Goal: Information Seeking & Learning: Learn about a topic

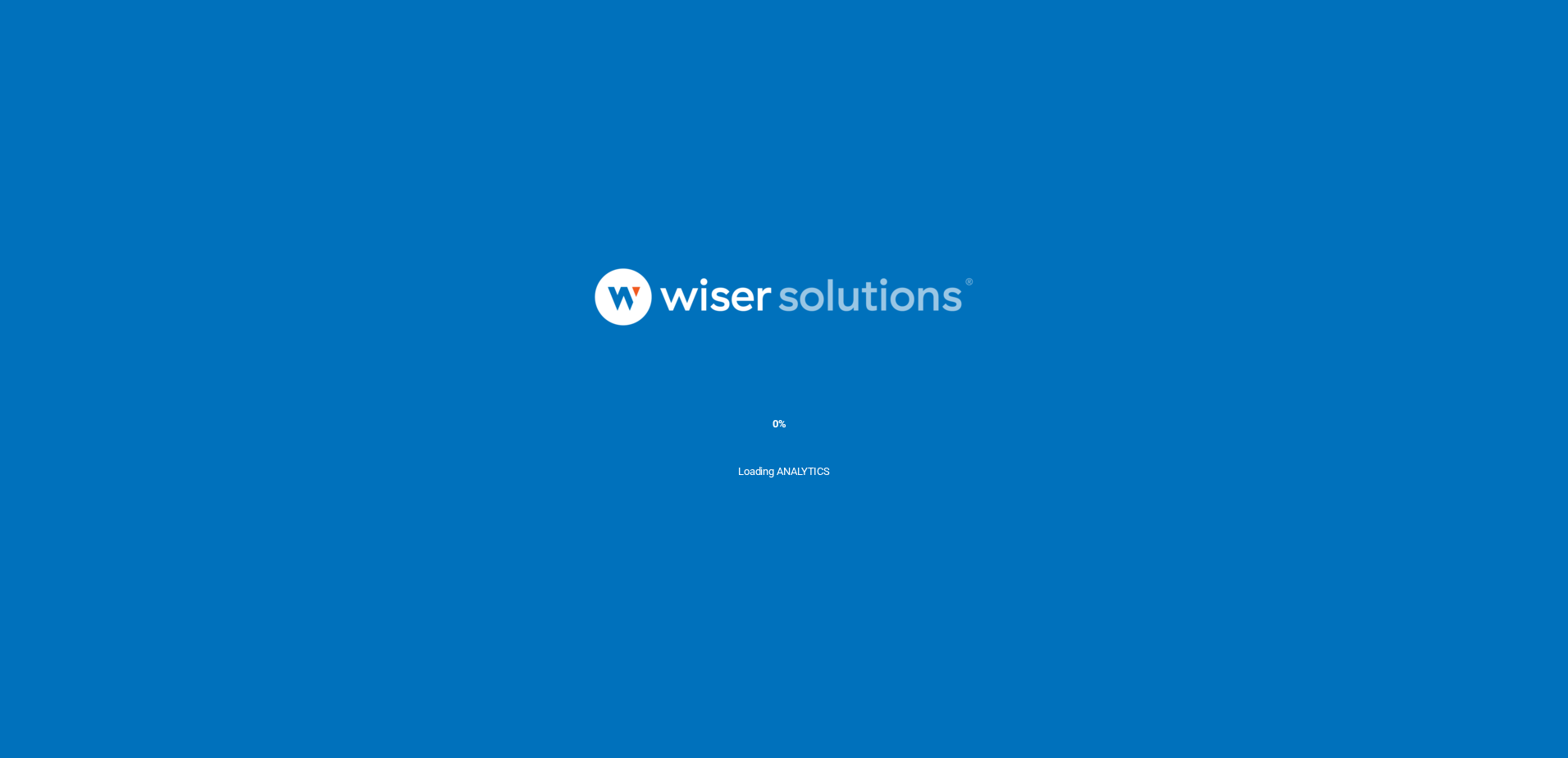
click at [921, 367] on img at bounding box center [783, 297] width 492 height 171
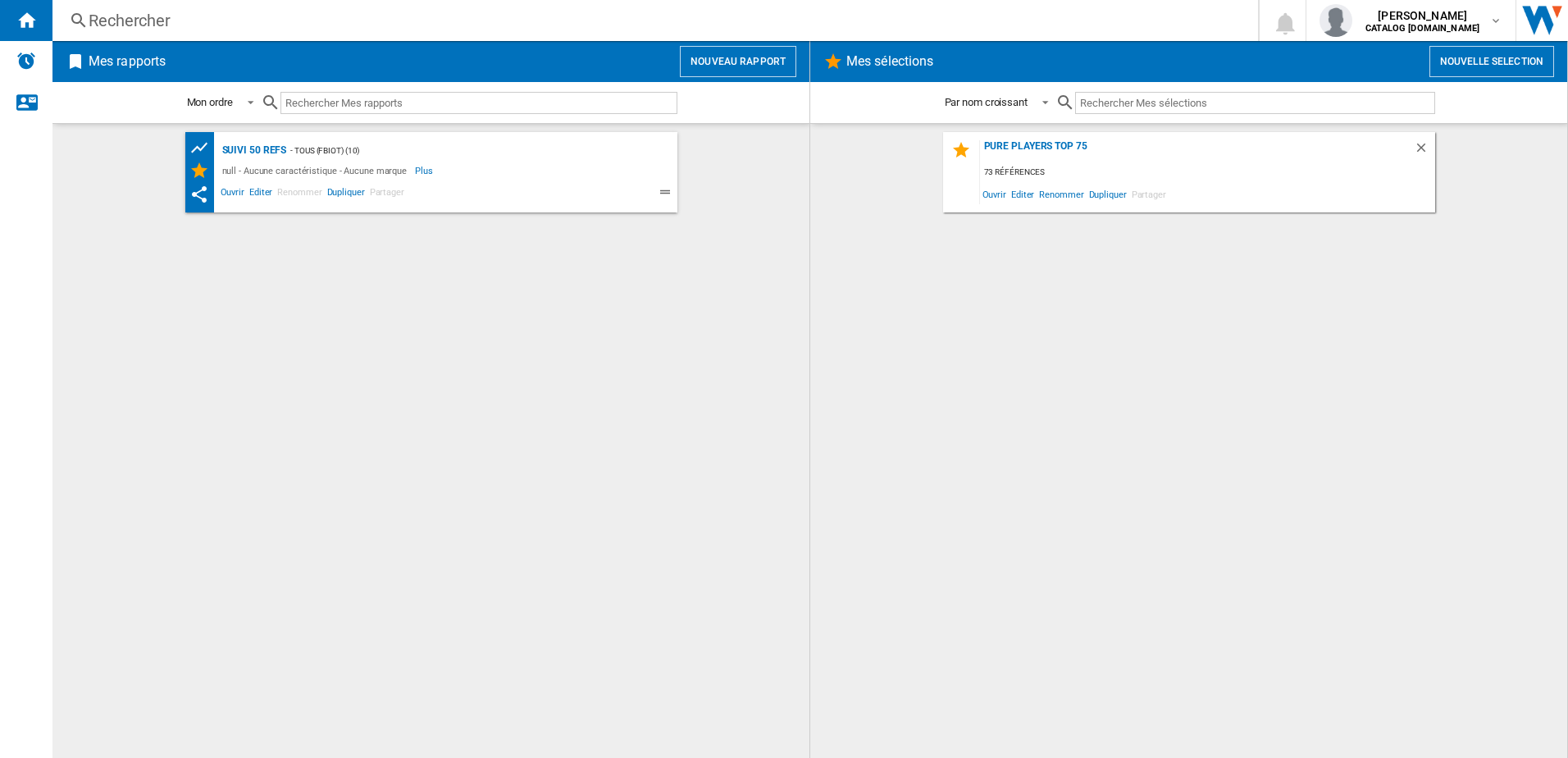
click at [149, 26] on div "Rechercher" at bounding box center [652, 21] width 1127 height 23
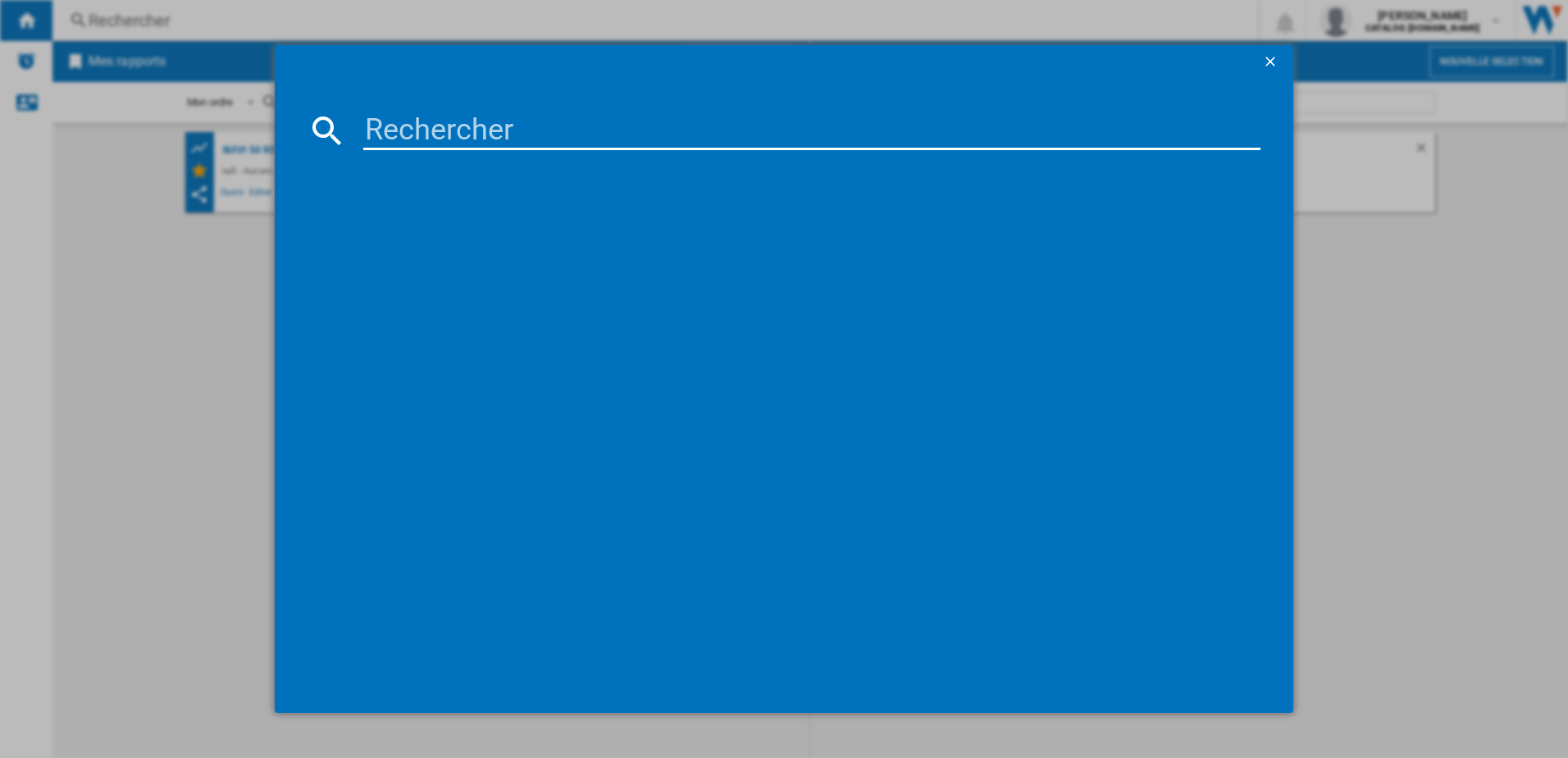
click at [379, 134] on input at bounding box center [813, 131] width 898 height 39
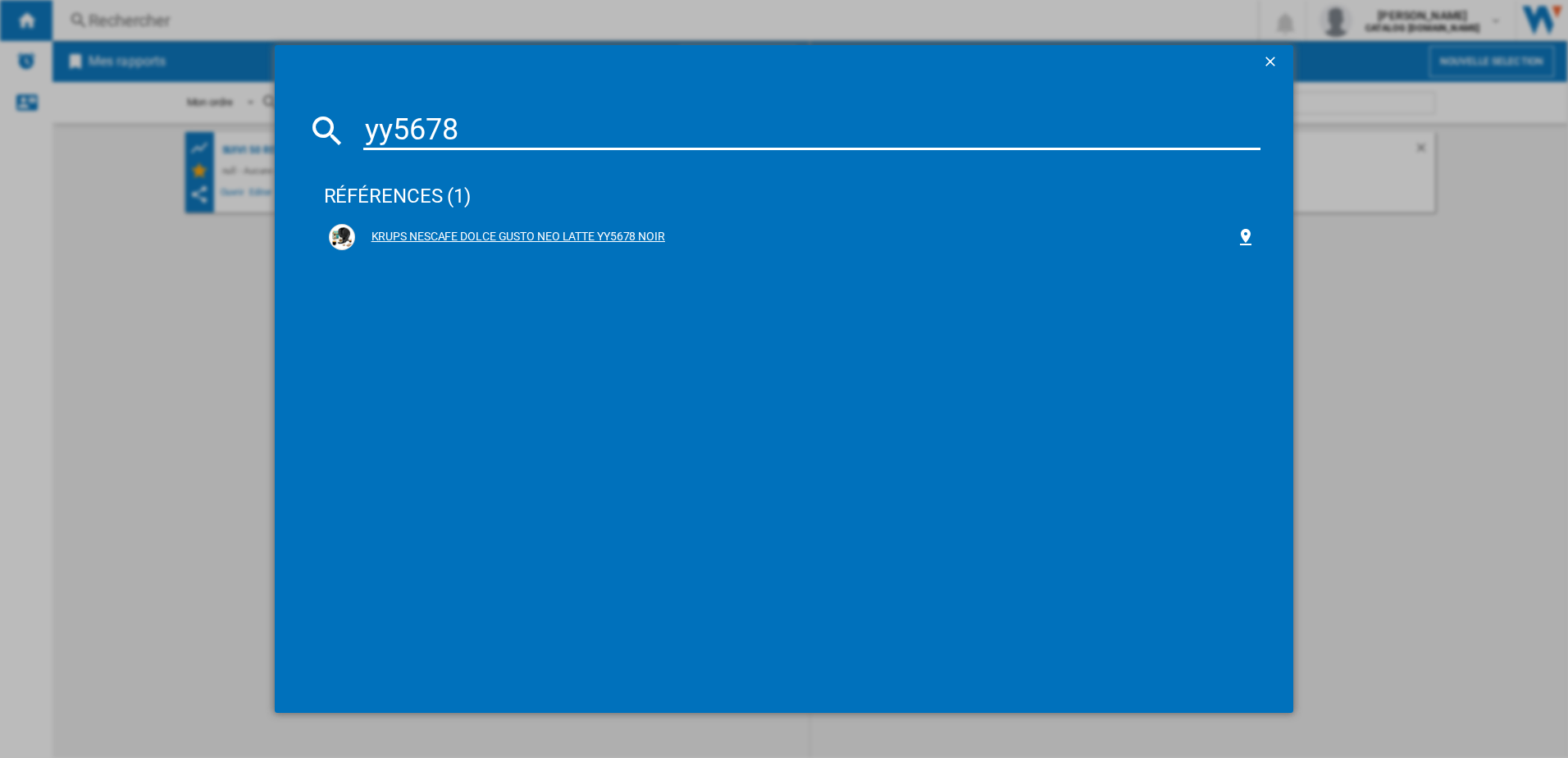
type input "yy5678"
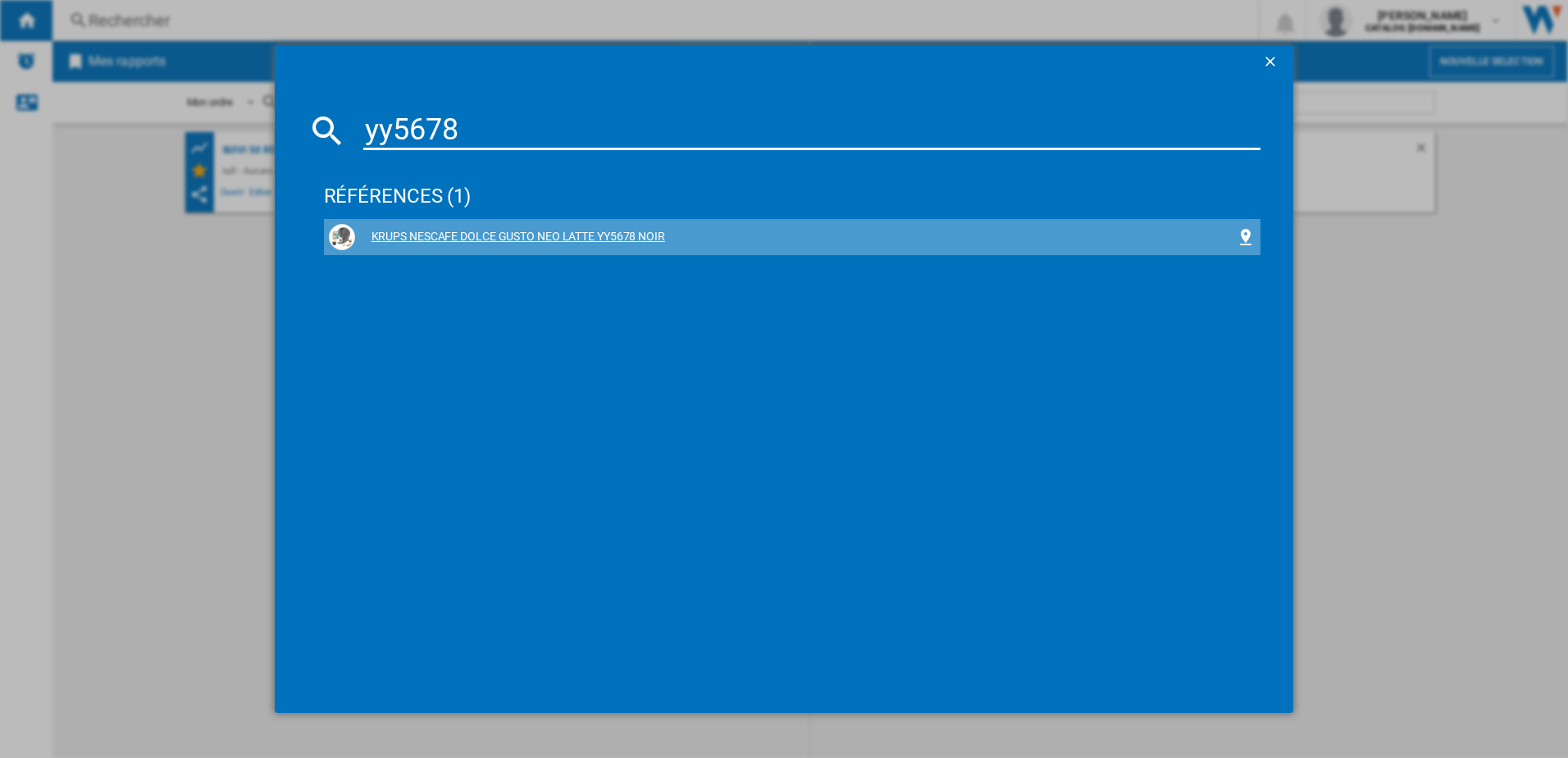
click at [479, 240] on div "KRUPS NESCAFE DOLCE GUSTO NEO LATTE YY5678 NOIR" at bounding box center [796, 237] width 882 height 16
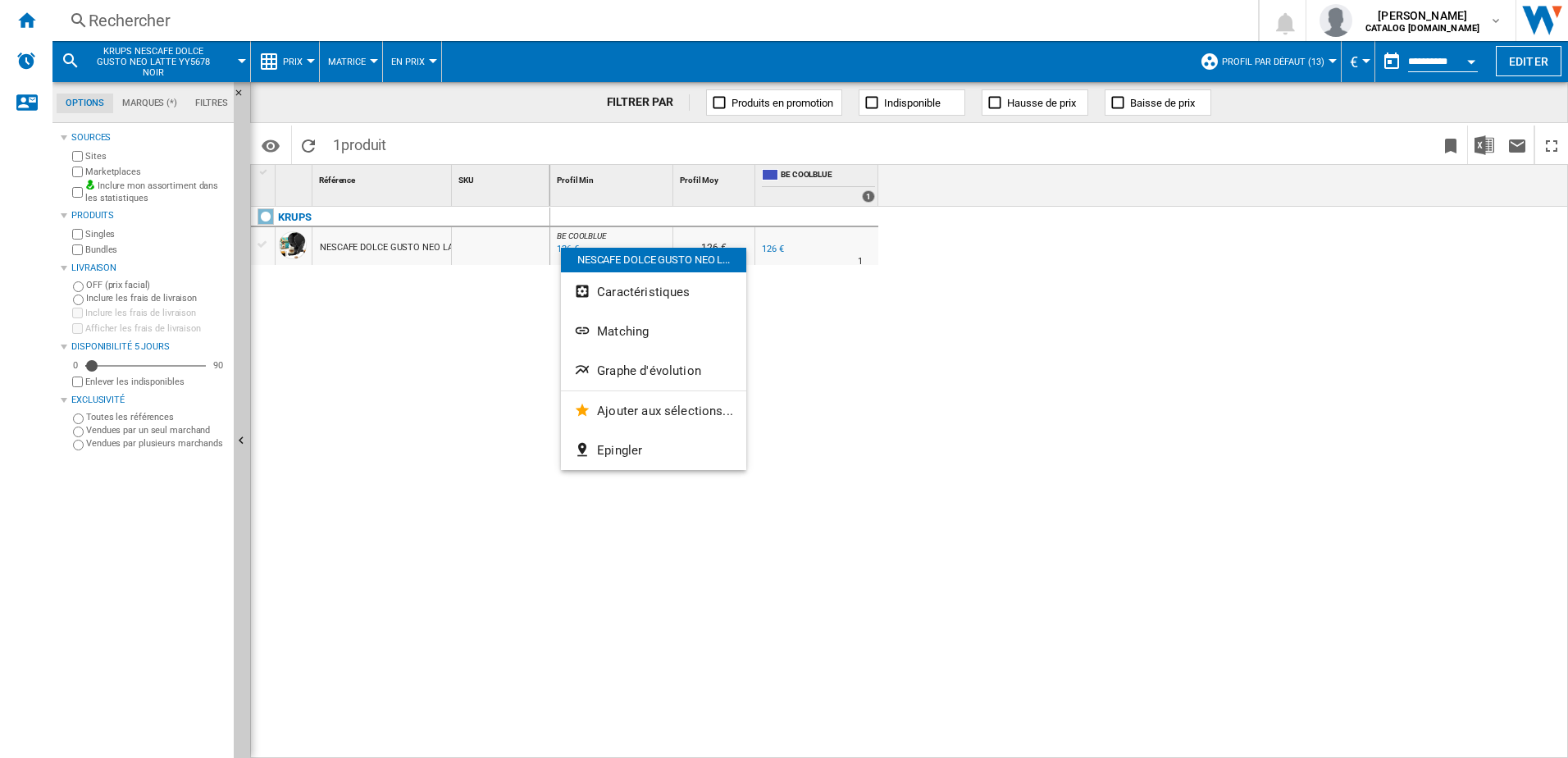
click at [485, 384] on div at bounding box center [784, 379] width 1568 height 758
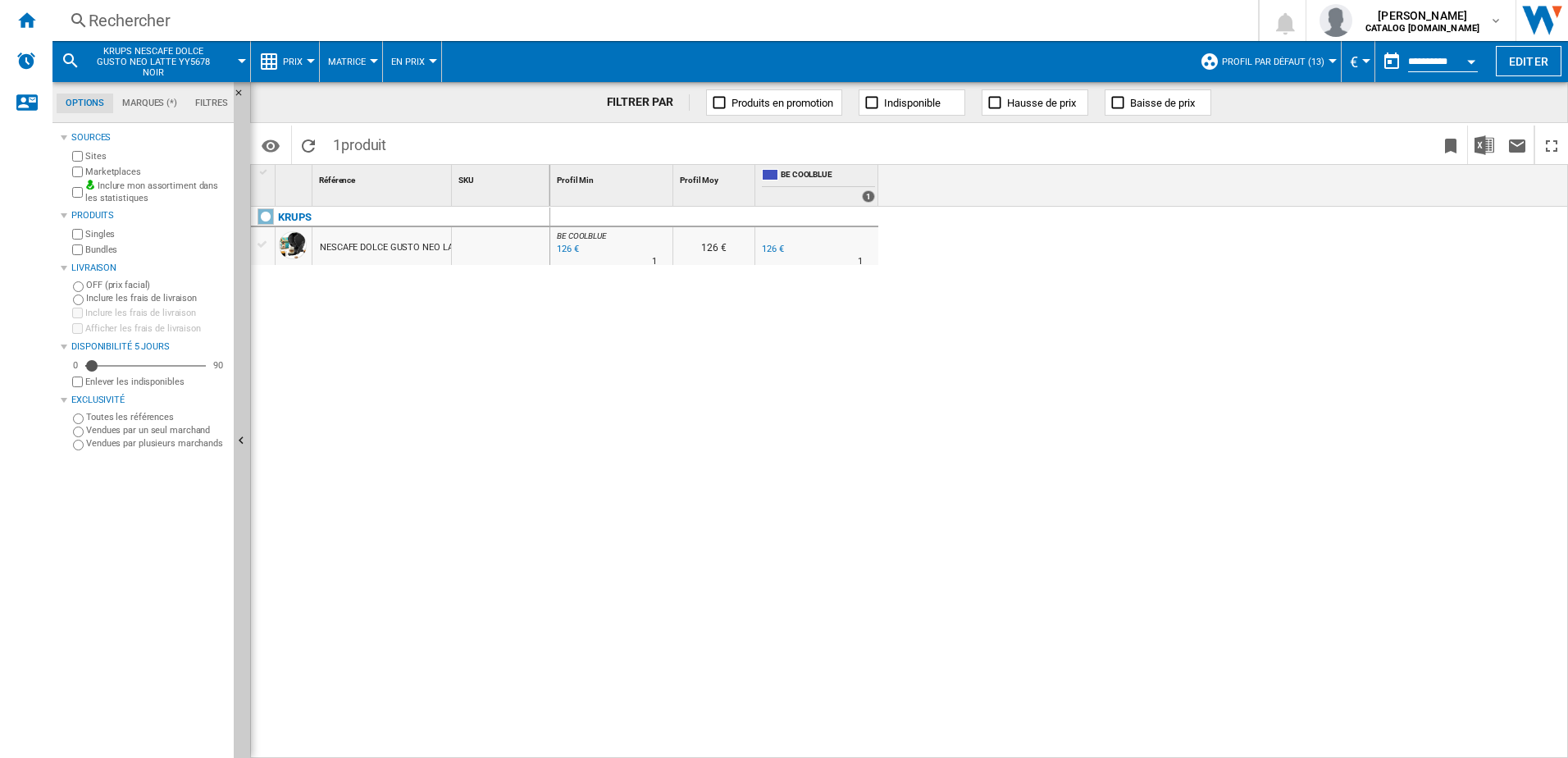
click at [1263, 58] on span "Profil par défaut (13)" at bounding box center [1272, 62] width 103 height 11
click at [1263, 58] on md-backdrop at bounding box center [784, 379] width 1568 height 758
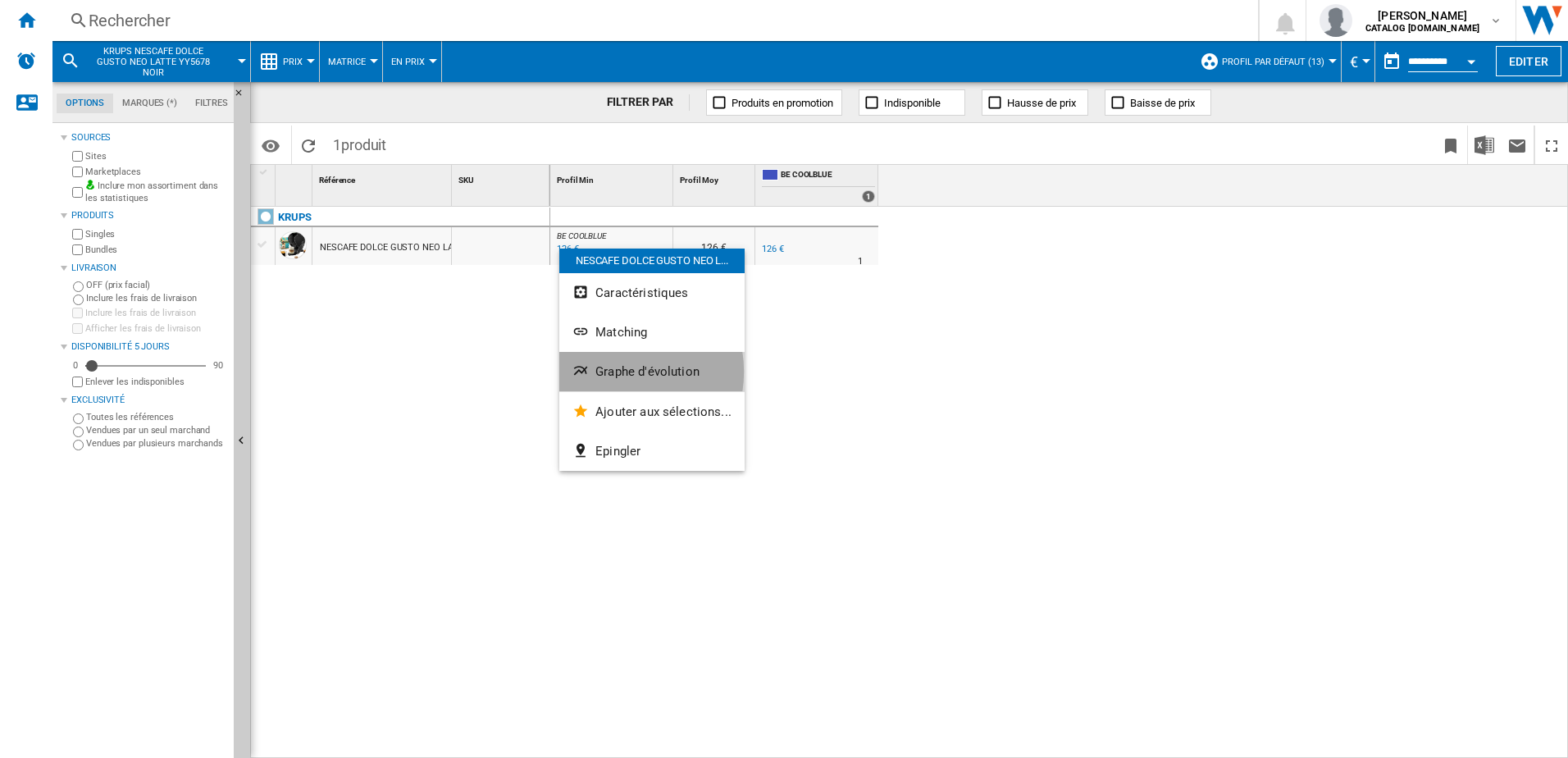
click at [614, 372] on span "Graphe d'évolution" at bounding box center [647, 372] width 104 height 15
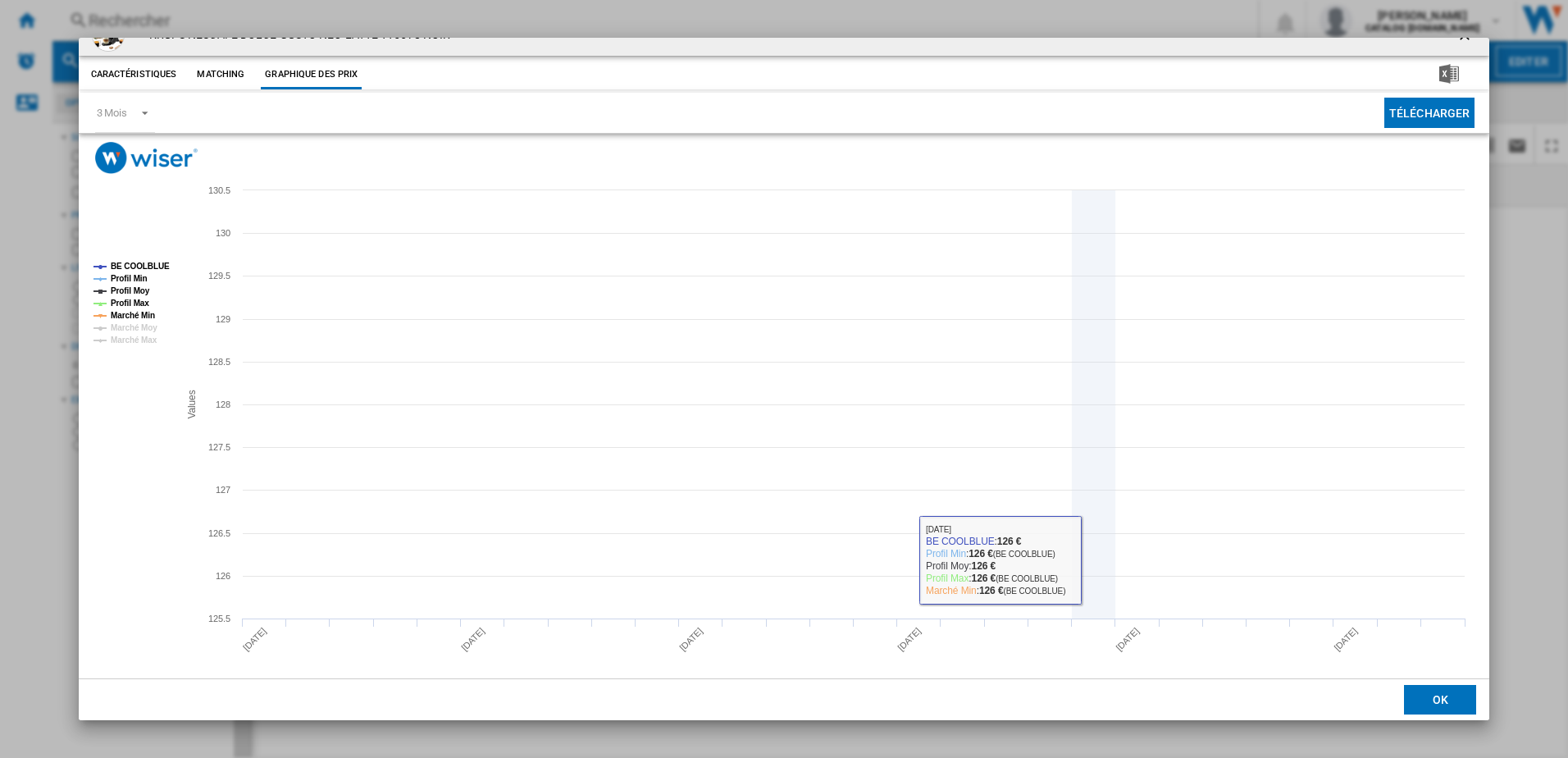
scroll to position [32, 0]
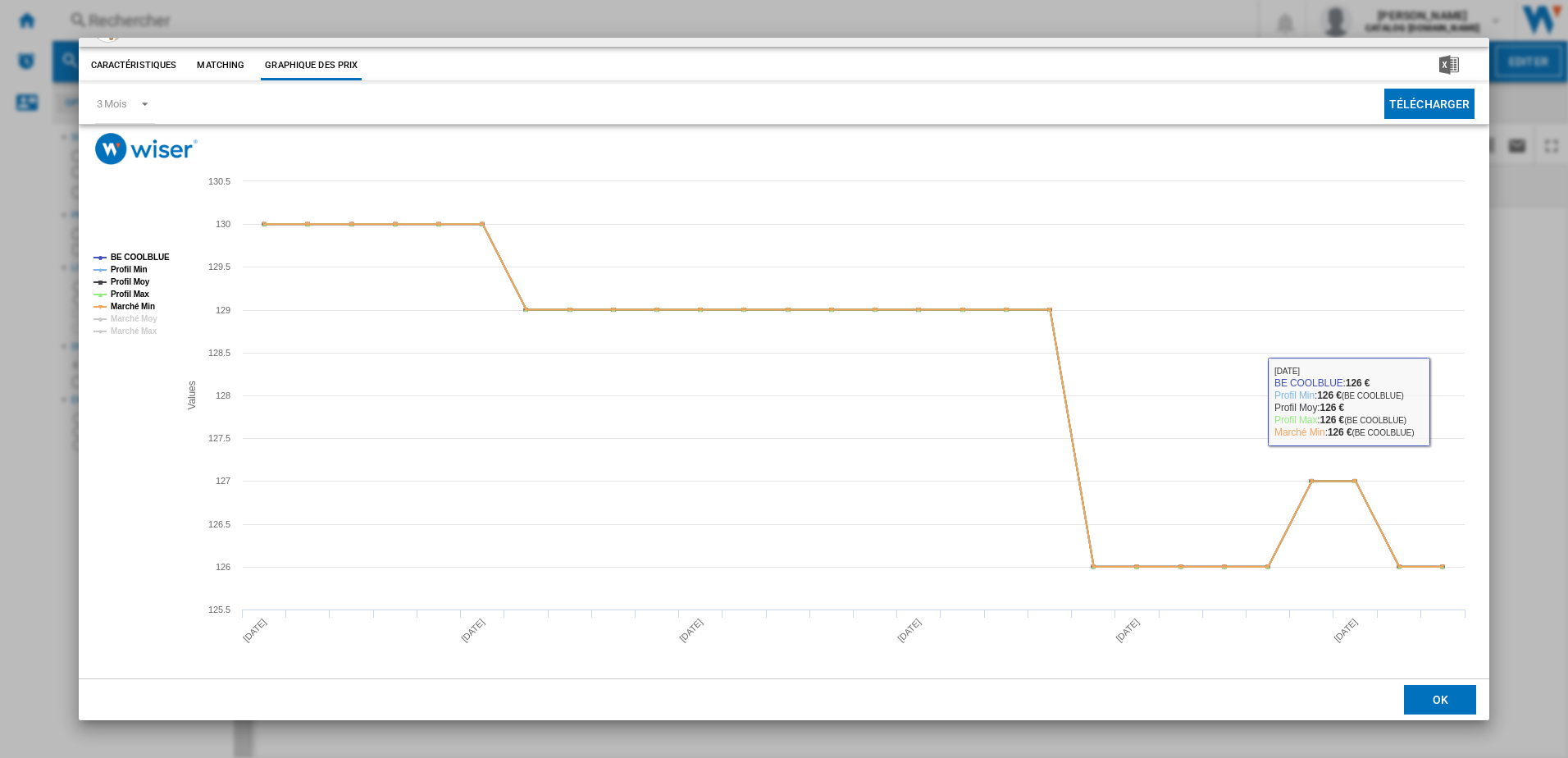
click at [1434, 689] on button "OK" at bounding box center [1440, 700] width 72 height 30
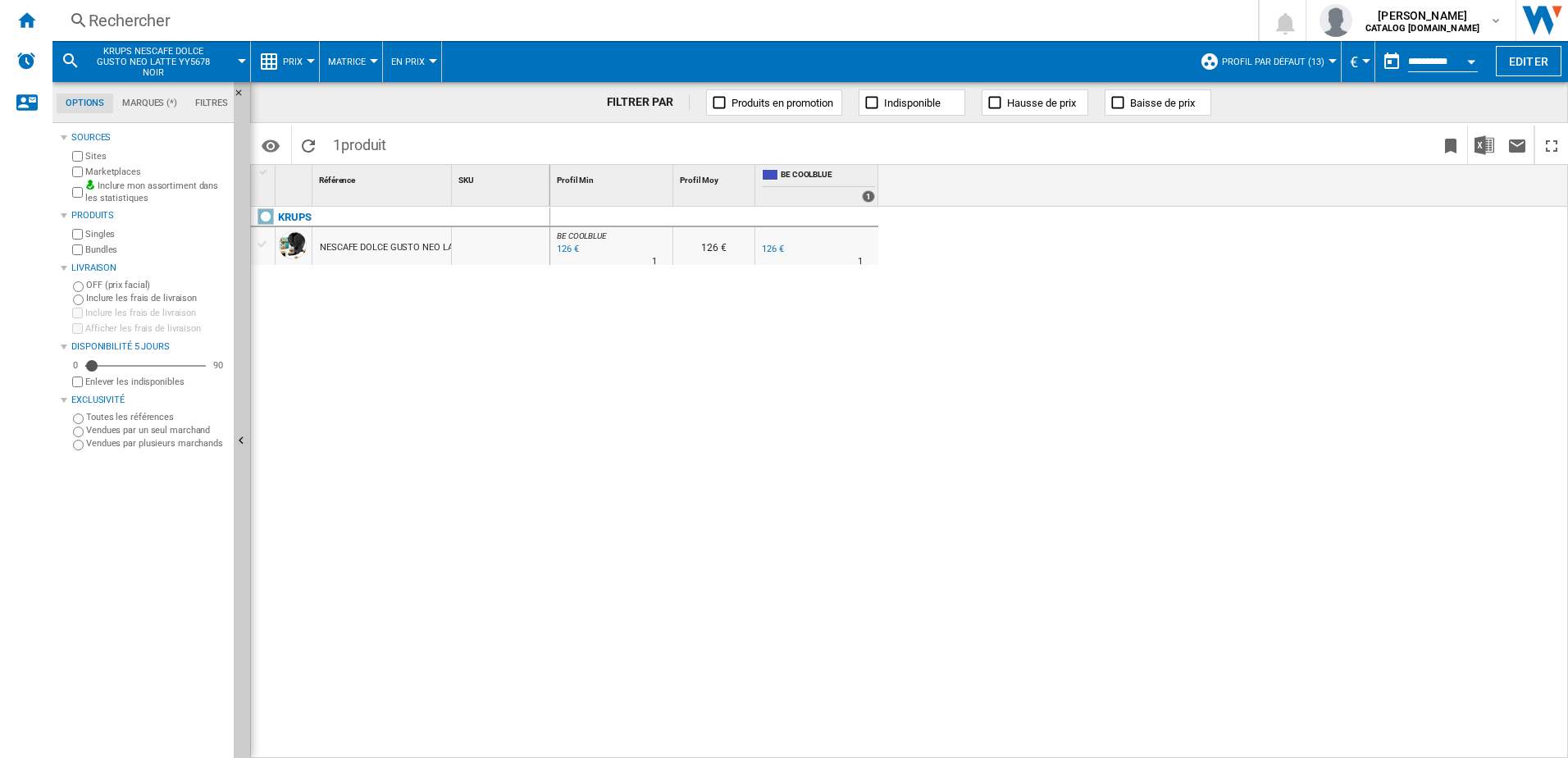
click at [134, 24] on div "Rechercher" at bounding box center [652, 21] width 1127 height 23
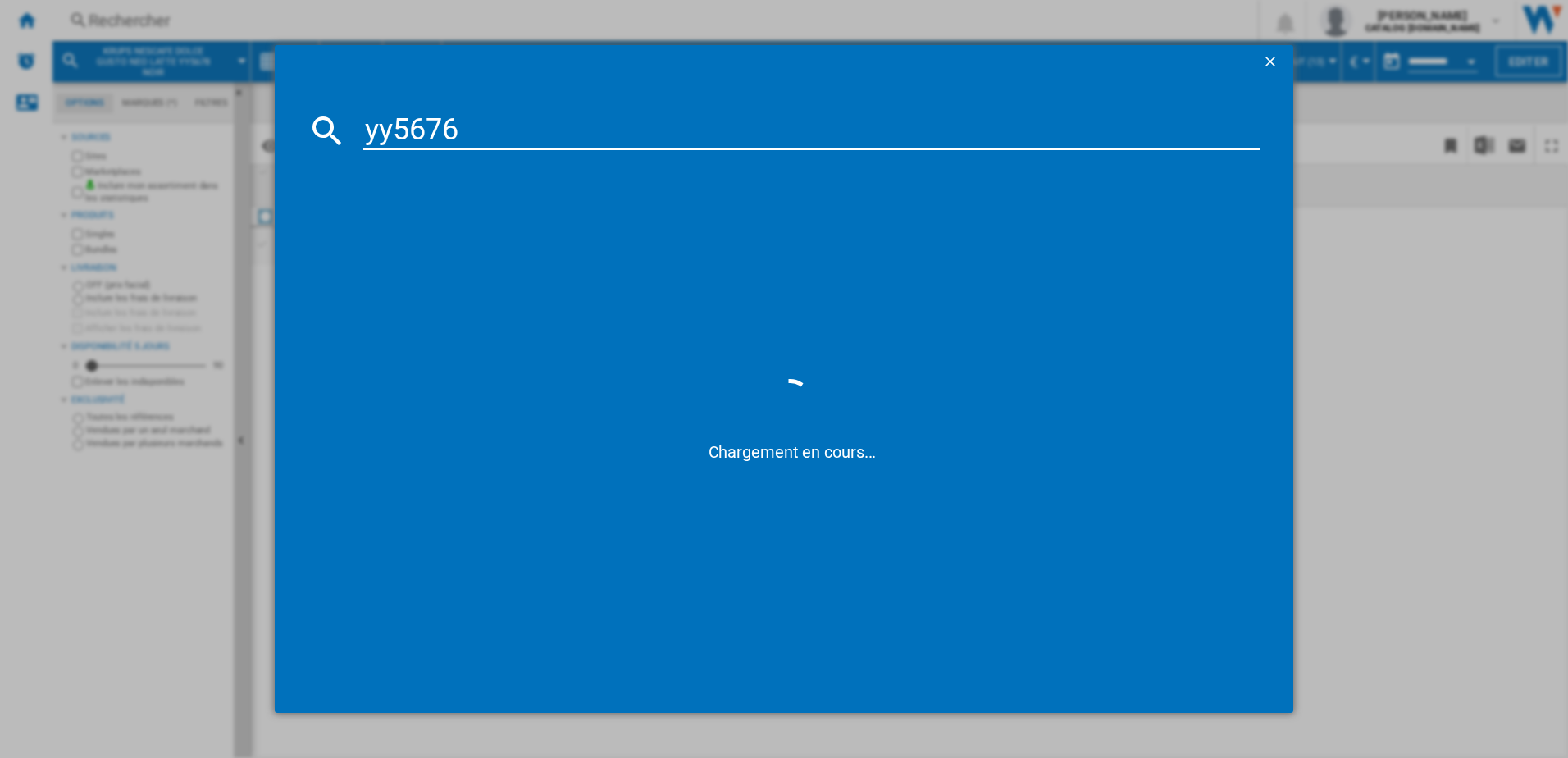
type input "yy5676"
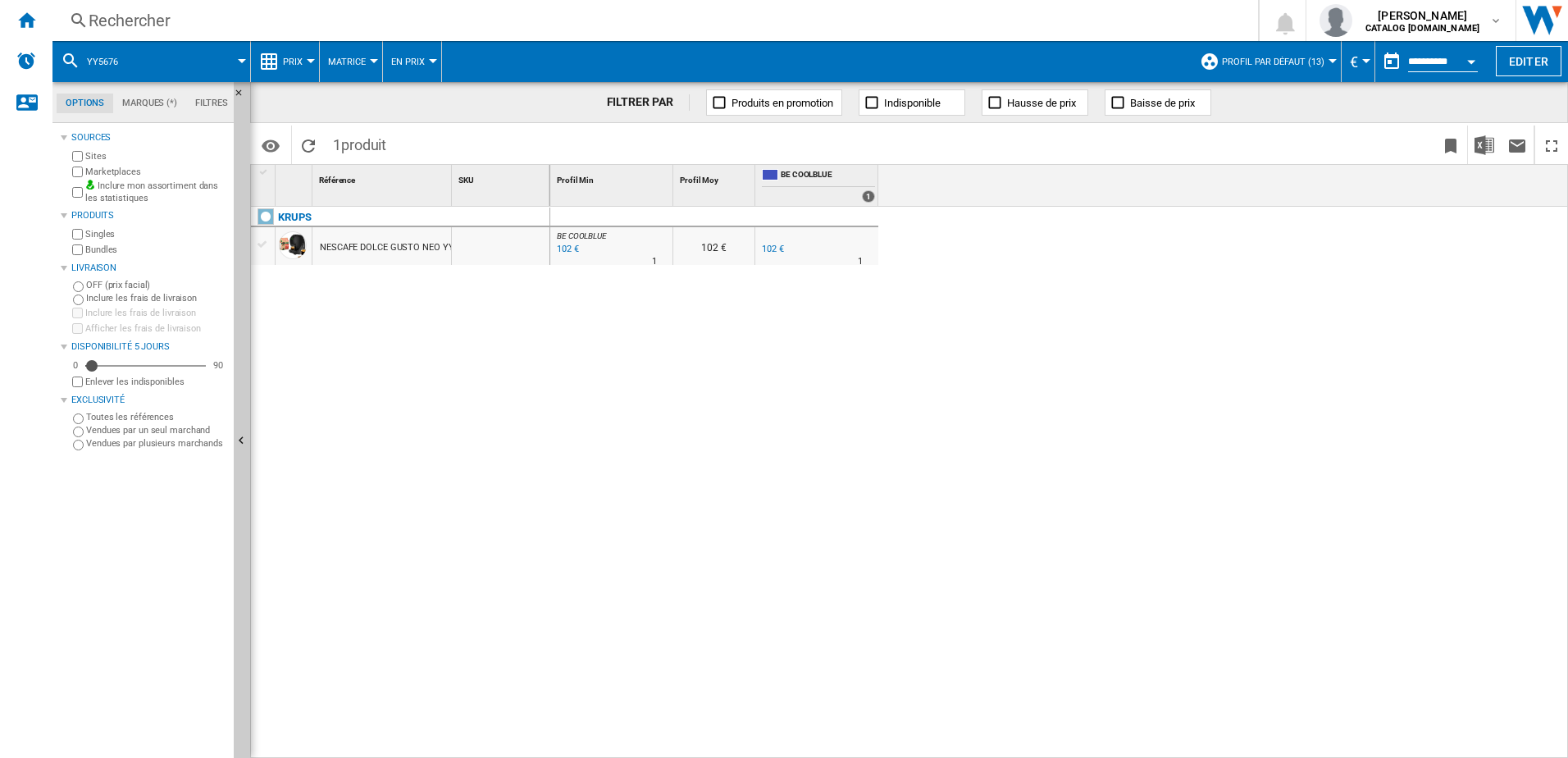
click at [1249, 58] on span "Profil par défaut (13)" at bounding box center [1272, 62] width 103 height 11
click at [968, 383] on md-backdrop at bounding box center [784, 379] width 1568 height 758
click at [143, 23] on div "Rechercher" at bounding box center [652, 21] width 1127 height 23
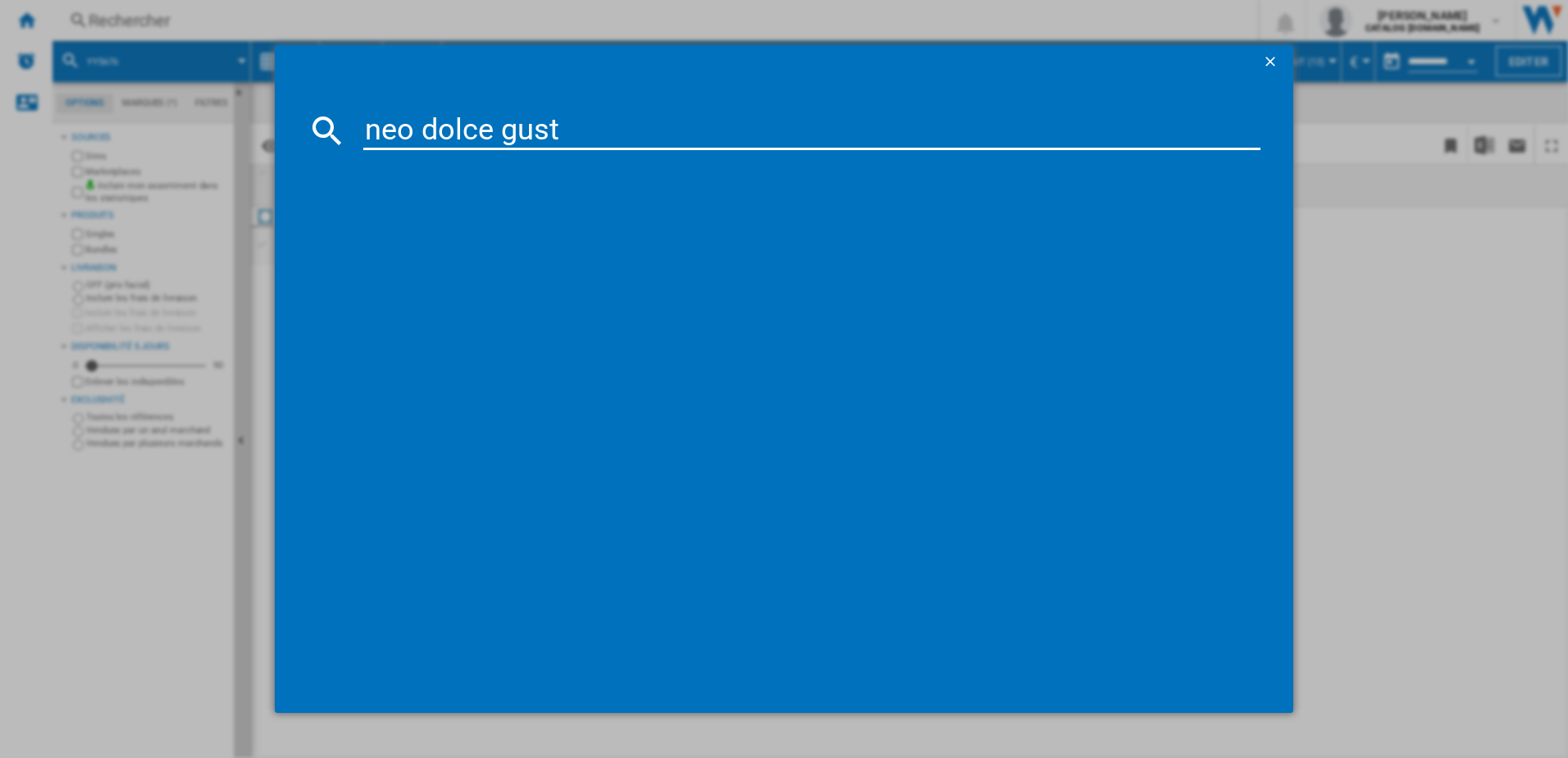
type input "neo dolce gusto"
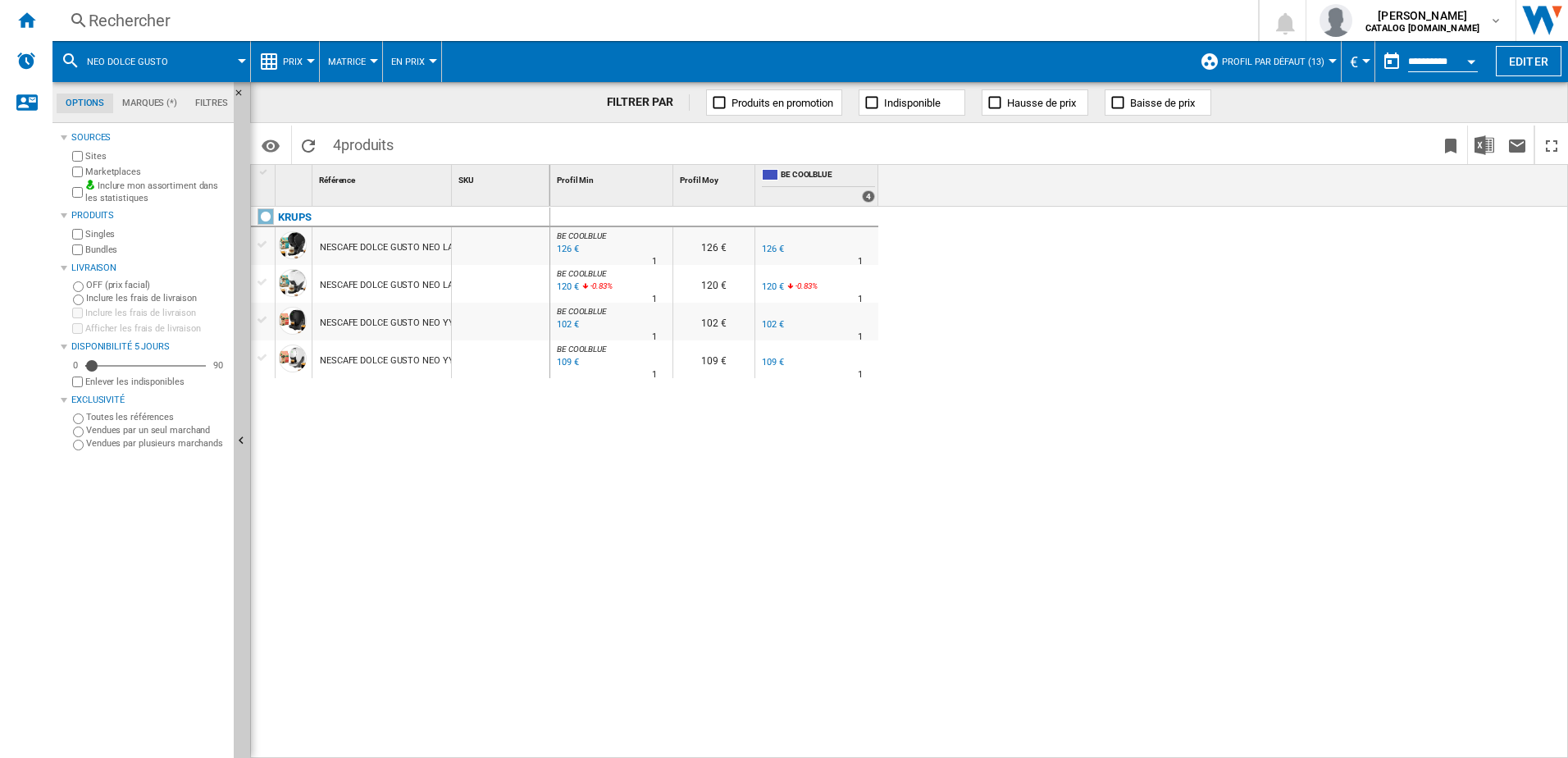
click at [1278, 63] on span "Profil par défaut (13)" at bounding box center [1272, 62] width 103 height 11
click at [1254, 130] on md-radio-button "last one (12)" at bounding box center [1294, 130] width 165 height 16
click at [1285, 55] on button "last one (12)" at bounding box center [1297, 62] width 70 height 41
click at [1283, 103] on md-radio-button "Profil par défaut (13)" at bounding box center [1314, 106] width 121 height 16
click at [115, 19] on div "Rechercher" at bounding box center [652, 21] width 1127 height 23
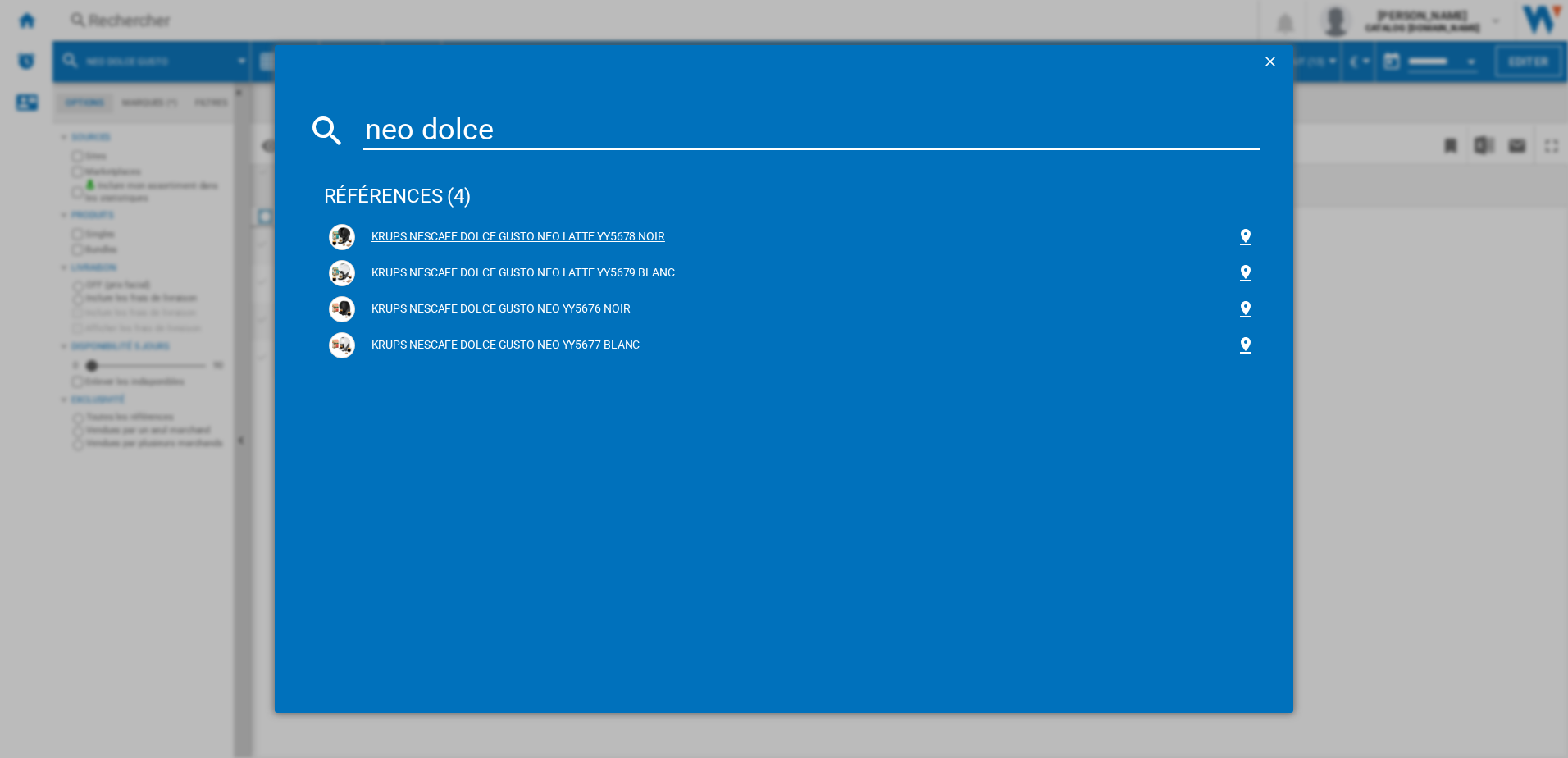
type input "neo dolce"
click at [540, 236] on div "KRUPS NESCAFE DOLCE GUSTO NEO LATTE YY5678 NOIR" at bounding box center [796, 237] width 882 height 16
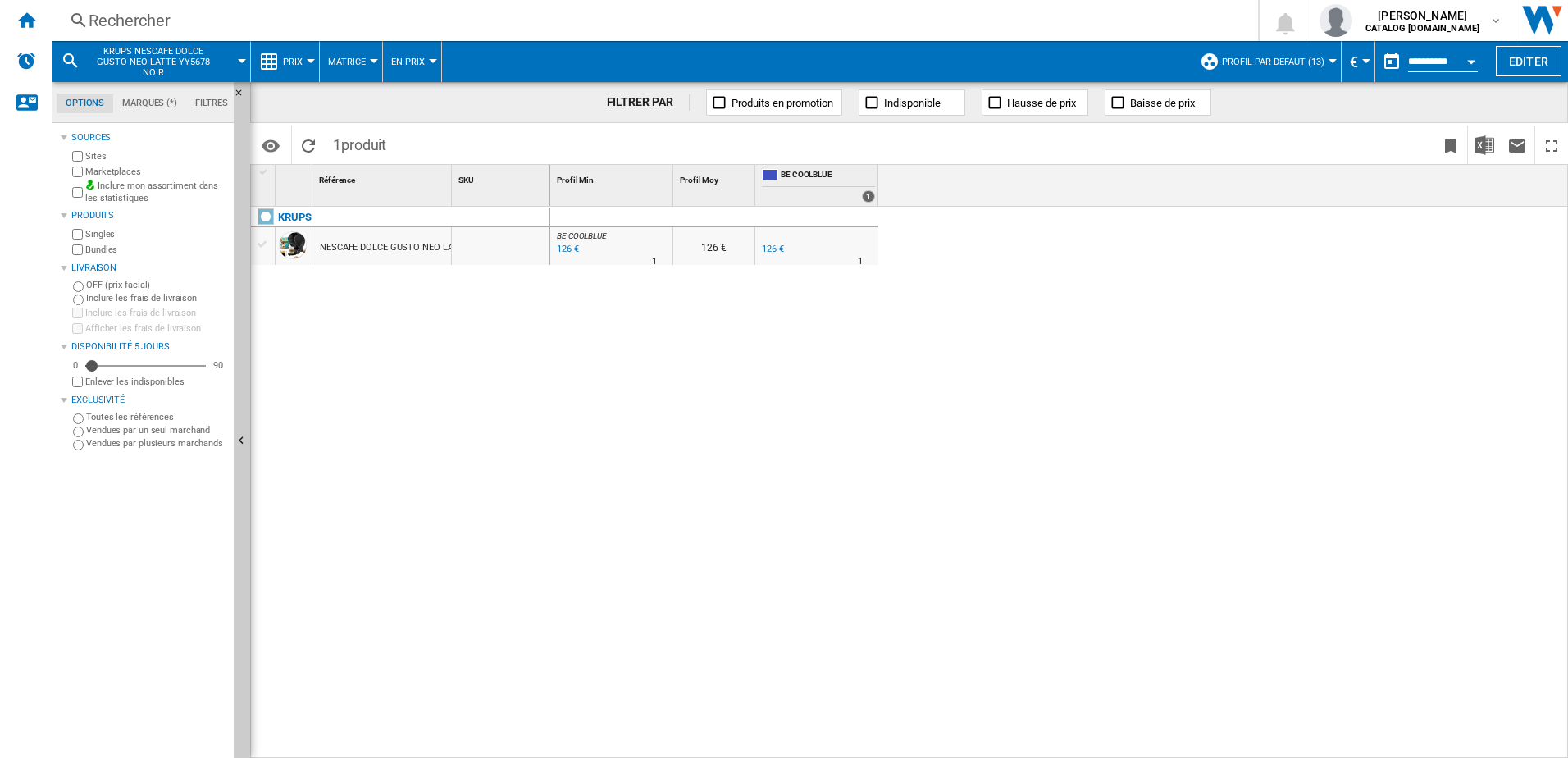
click at [571, 247] on div "126 €" at bounding box center [566, 250] width 25 height 16
